Goal: Check status

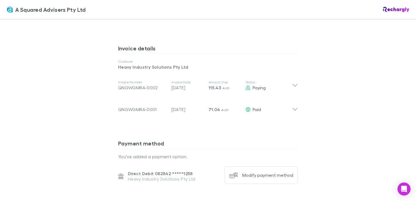
scroll to position [272, 0]
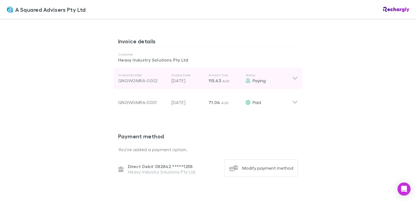
click at [207, 74] on div "Invoice Number QNGWGMRA-0002 Invoice Date [DATE] Amount Due 115.43 AUD Status P…" at bounding box center [205, 79] width 174 height 20
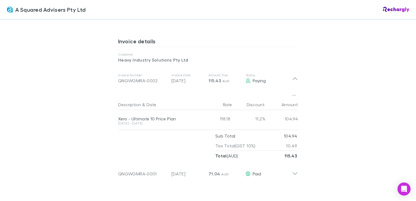
click at [207, 92] on div "A Squared Advisers Pty Ltd A Squared Advisers Pty Ltd Software subscriptions ag…" at bounding box center [208, 100] width 416 height 201
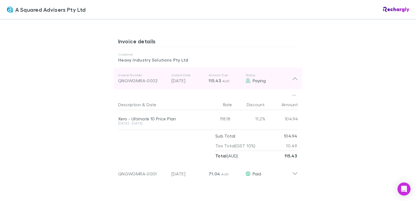
click at [207, 75] on icon at bounding box center [295, 78] width 6 height 7
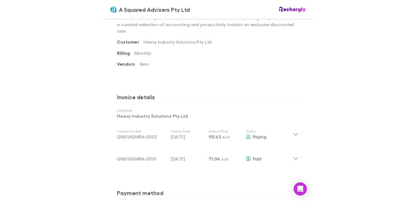
scroll to position [218, 0]
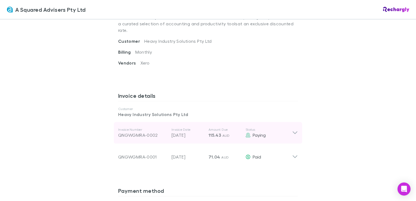
click at [206, 129] on icon at bounding box center [295, 132] width 6 height 7
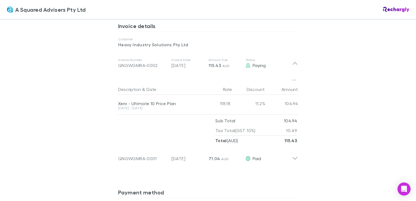
scroll to position [272, 0]
